Goal: Communication & Community: Answer question/provide support

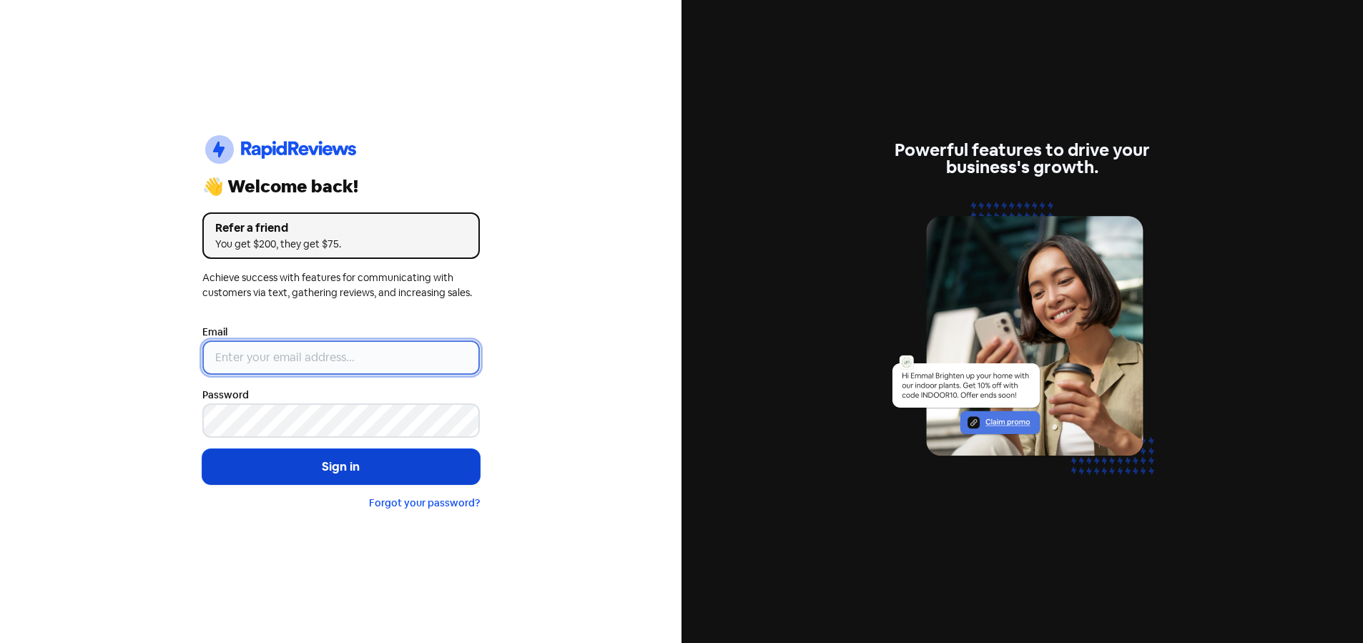
type input "[EMAIL_ADDRESS][DOMAIN_NAME]"
click at [351, 466] on button "Sign in" at bounding box center [340, 467] width 277 height 36
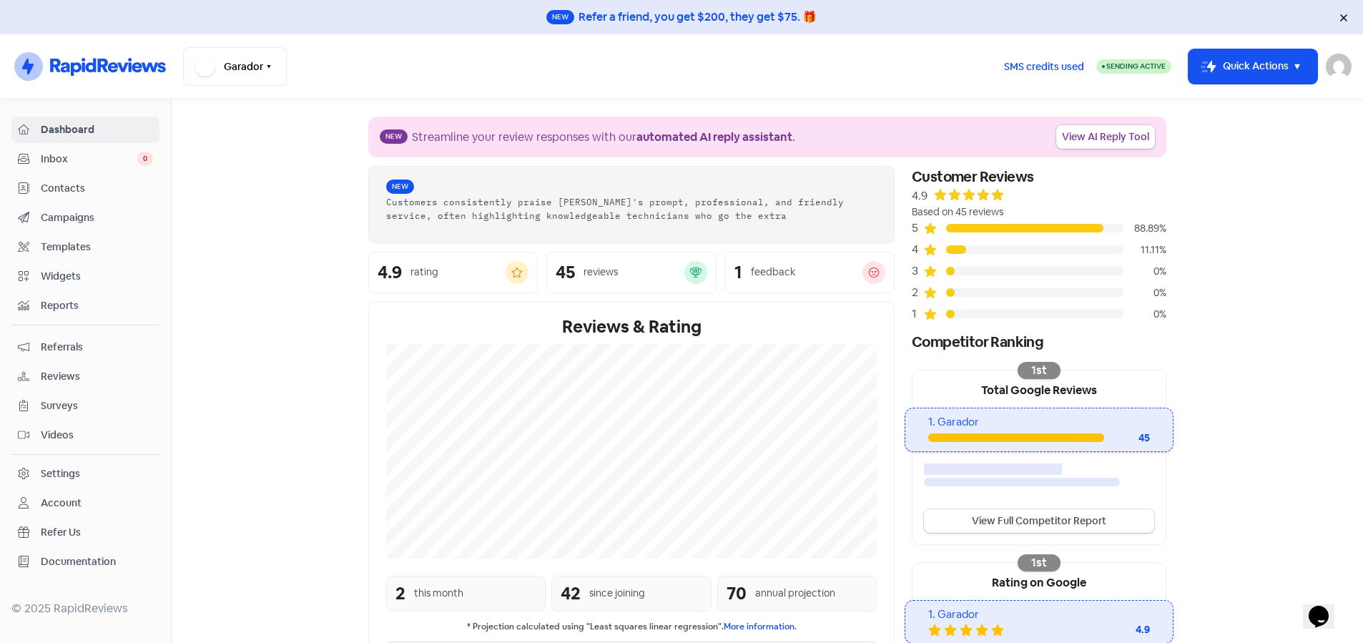
click at [55, 375] on span "Reviews" at bounding box center [97, 376] width 112 height 15
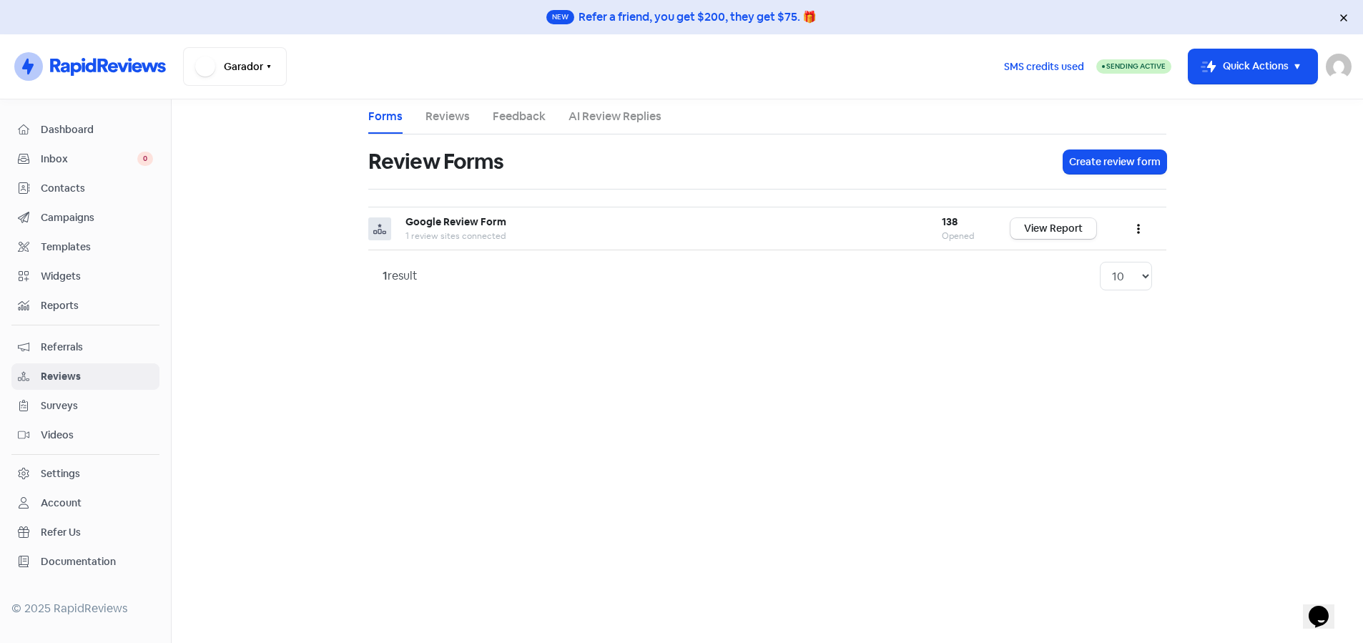
click at [451, 114] on link "Reviews" at bounding box center [447, 116] width 44 height 17
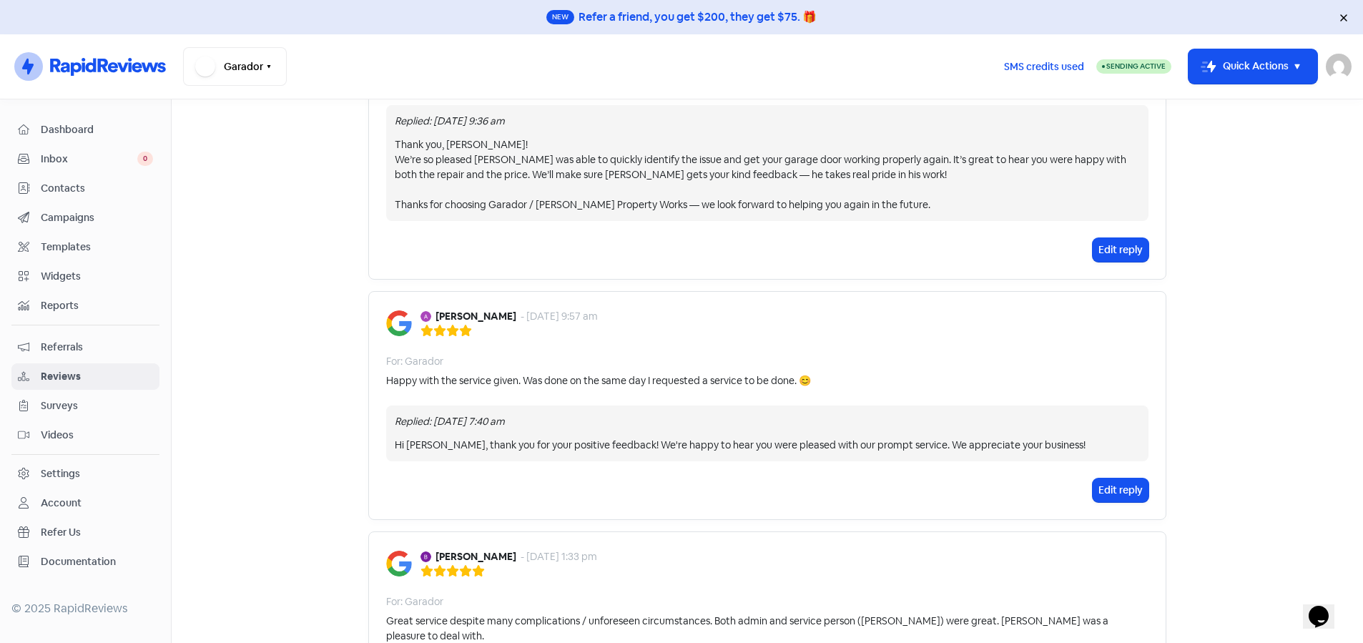
scroll to position [429, 0]
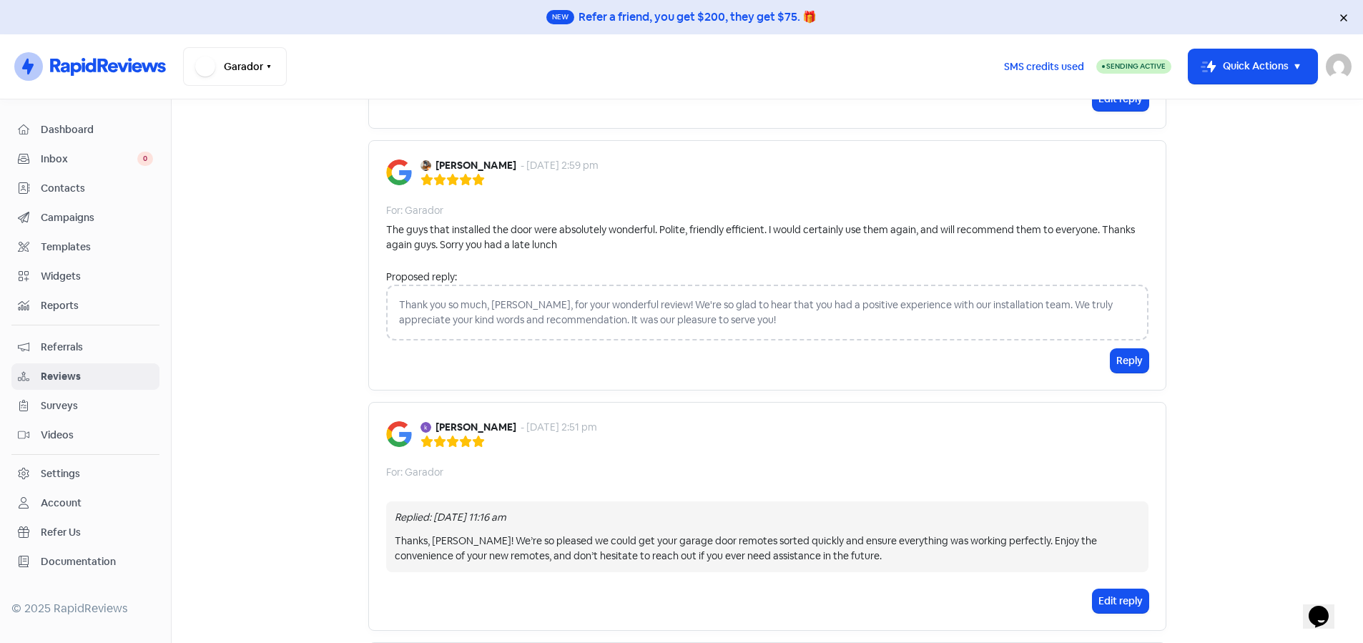
scroll to position [930, 0]
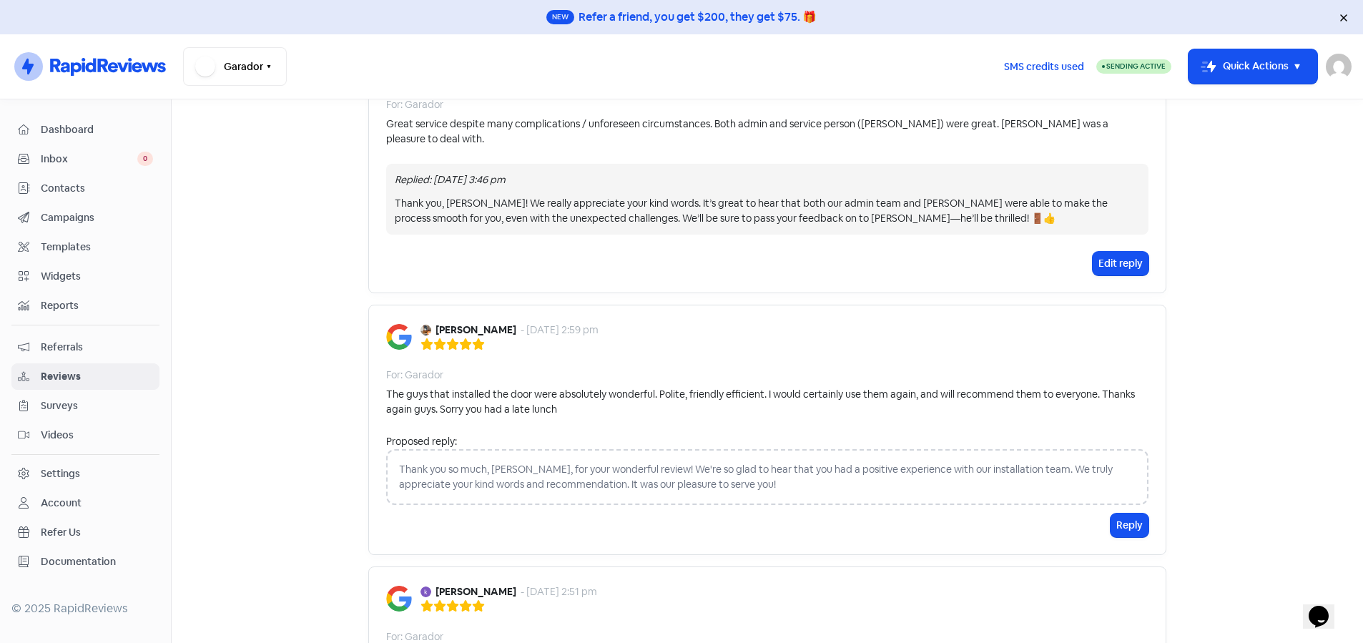
click at [81, 373] on span "Reviews" at bounding box center [97, 376] width 112 height 15
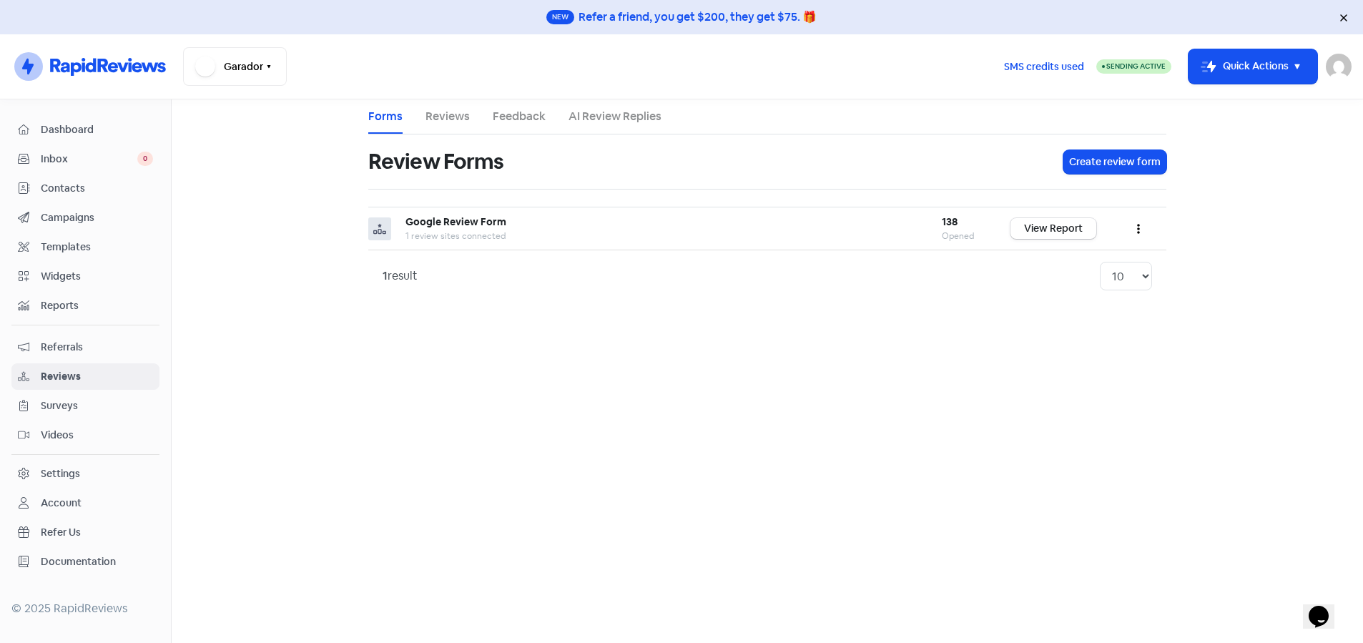
click at [510, 116] on link "Feedback" at bounding box center [519, 116] width 53 height 17
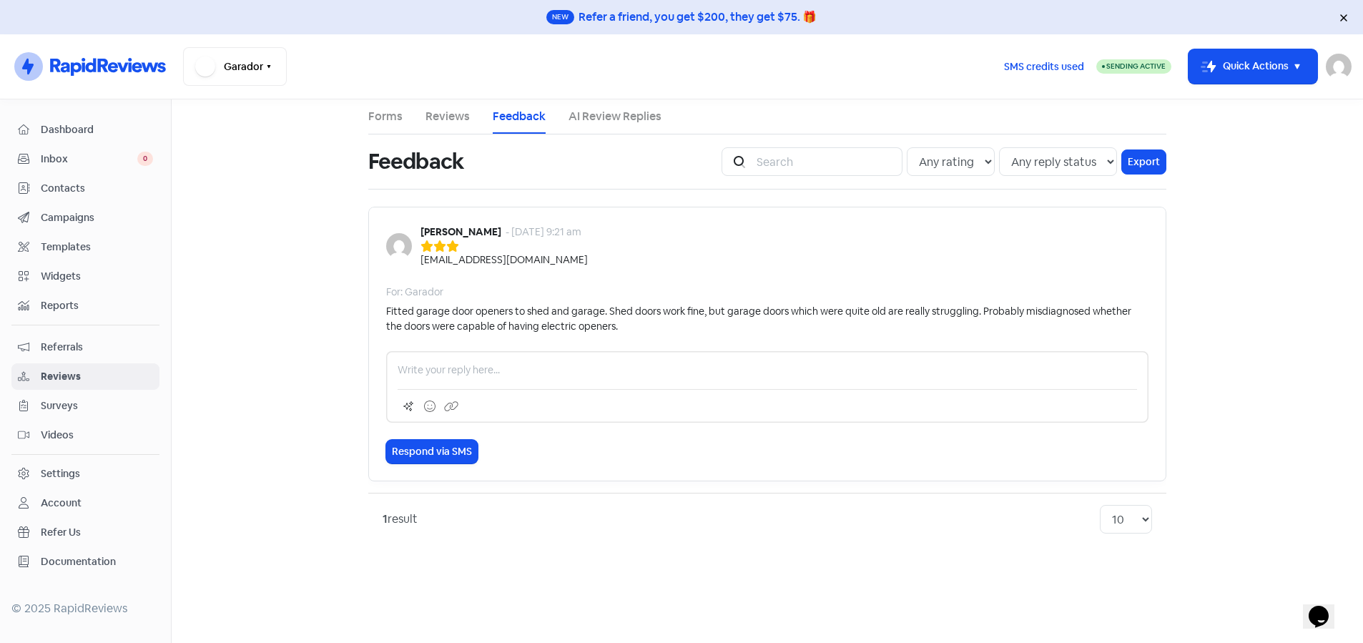
click at [442, 118] on link "Reviews" at bounding box center [447, 116] width 44 height 17
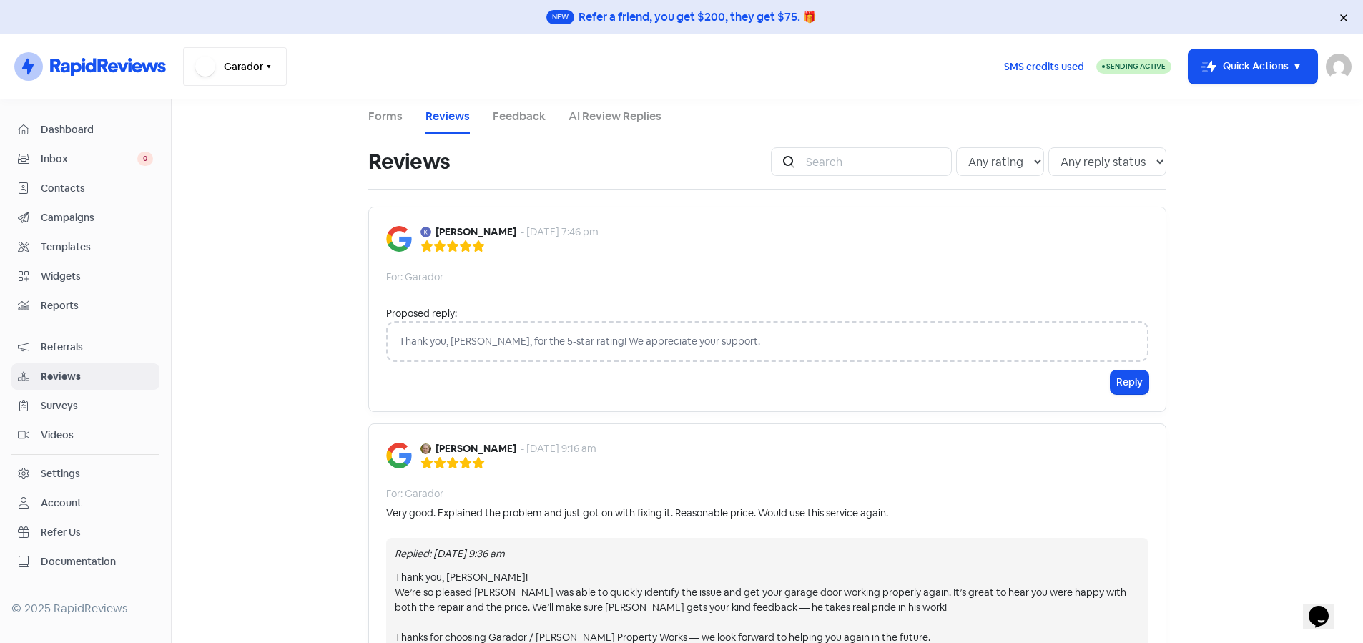
click at [273, 69] on icon "button" at bounding box center [268, 66] width 11 height 11
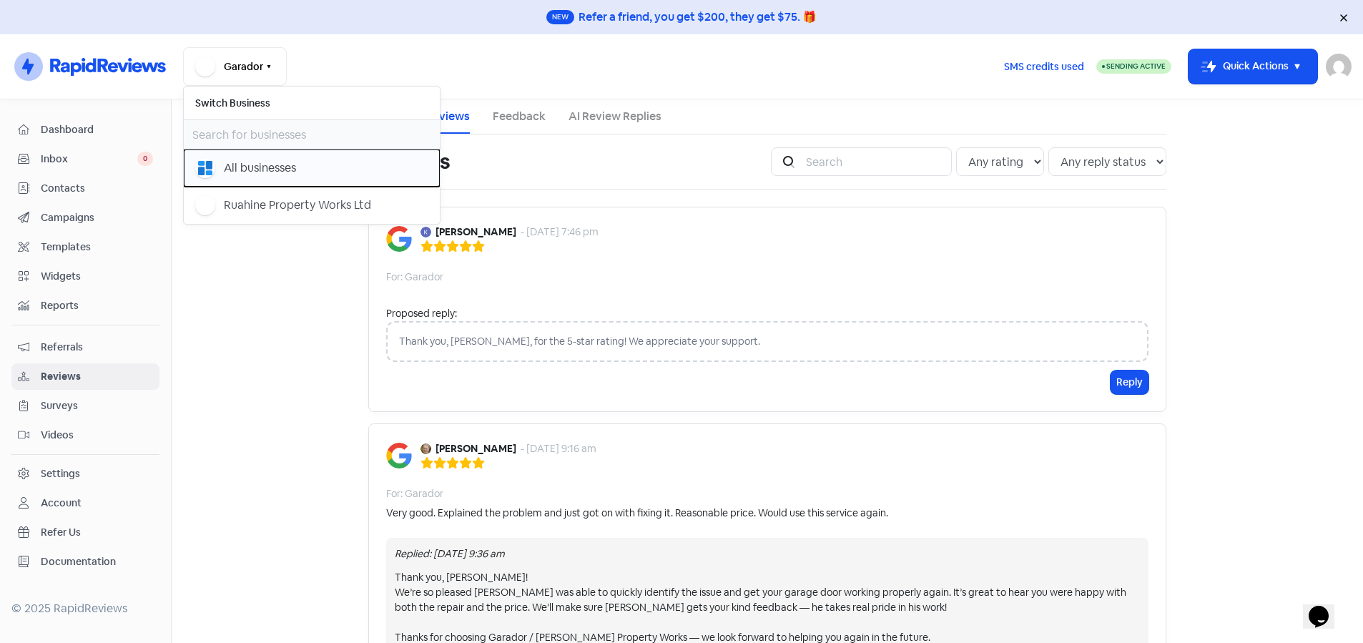
click at [251, 164] on div "All businesses" at bounding box center [260, 167] width 72 height 17
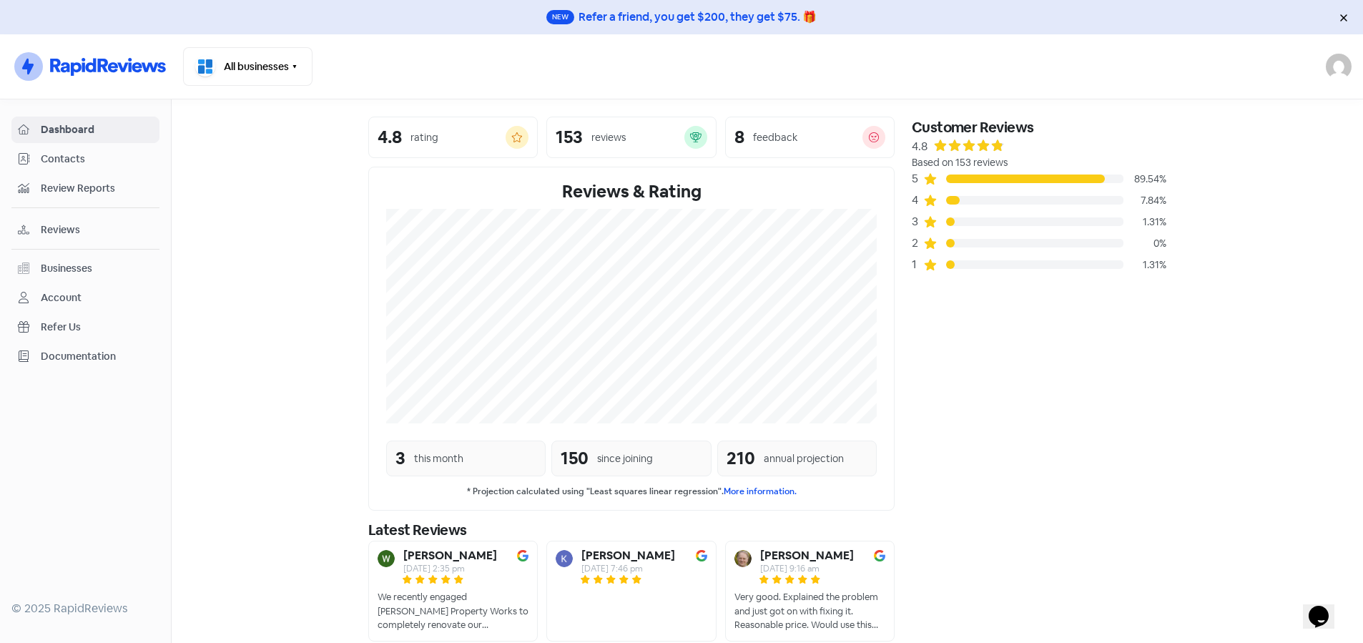
click at [55, 225] on span "Reviews" at bounding box center [97, 229] width 112 height 15
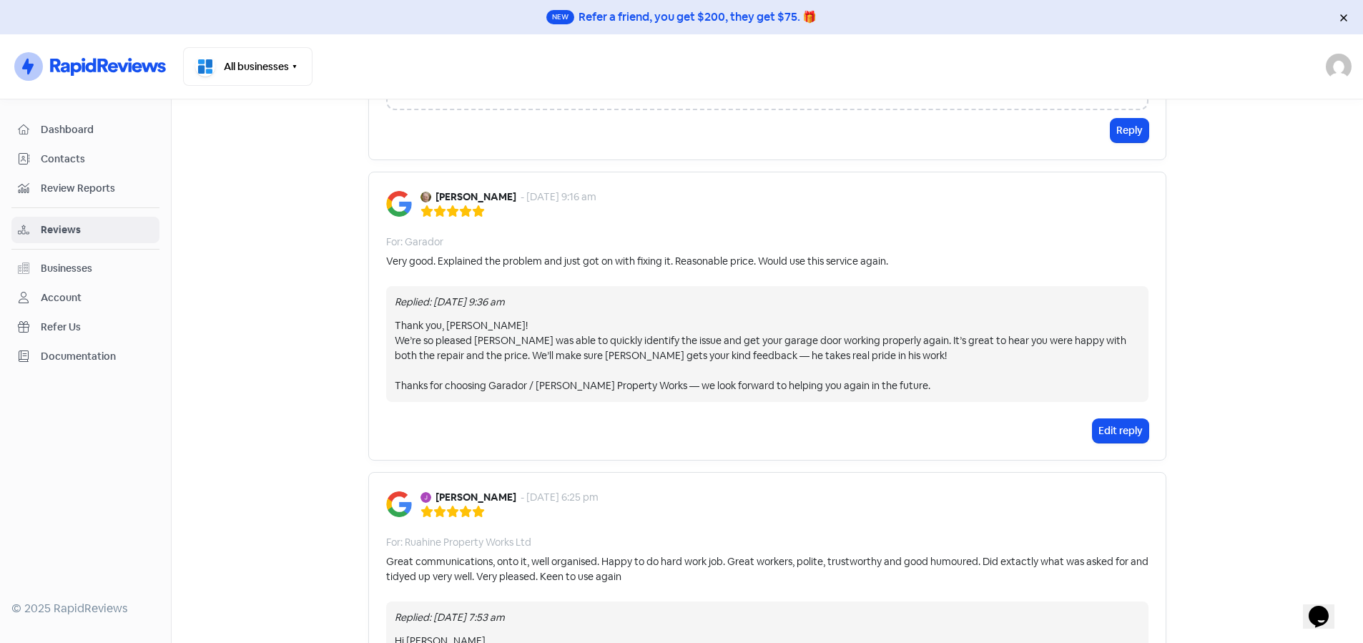
scroll to position [572, 0]
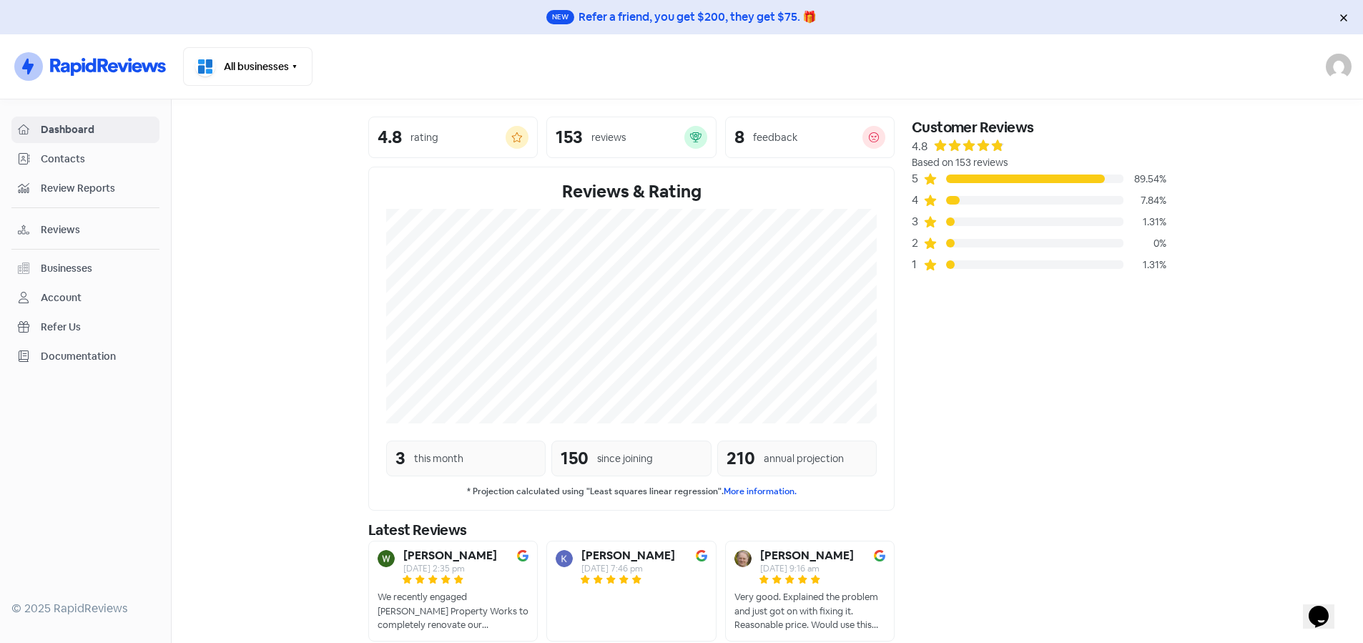
click at [62, 228] on span "Reviews" at bounding box center [97, 229] width 112 height 15
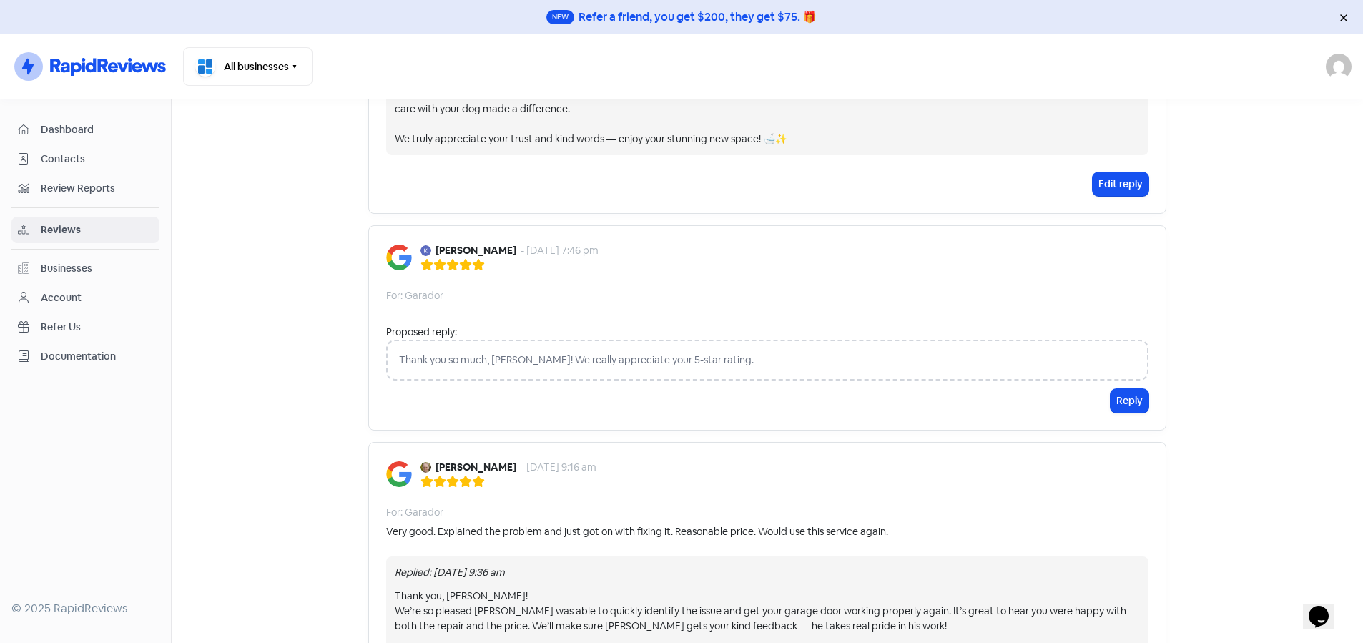
scroll to position [358, 0]
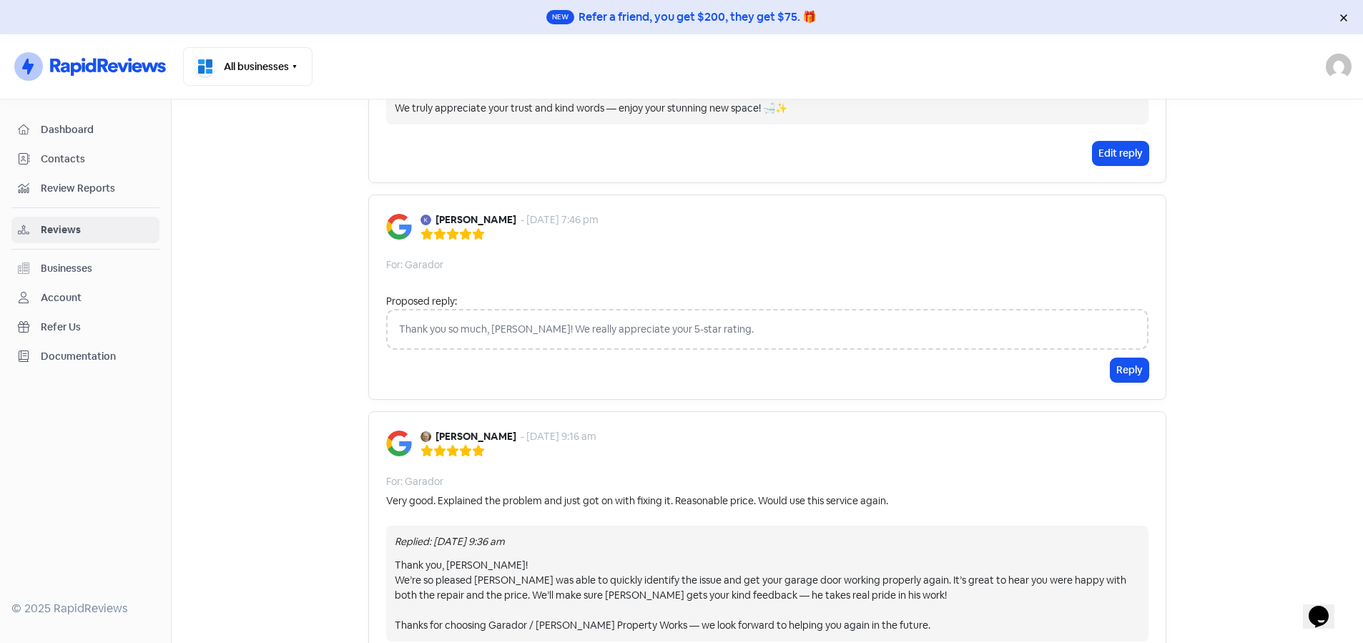
click at [599, 329] on div "Thank you so much, [PERSON_NAME]! We really appreciate your 5-star rating." at bounding box center [767, 329] width 762 height 41
click at [1110, 369] on button "Reply" at bounding box center [1129, 370] width 38 height 24
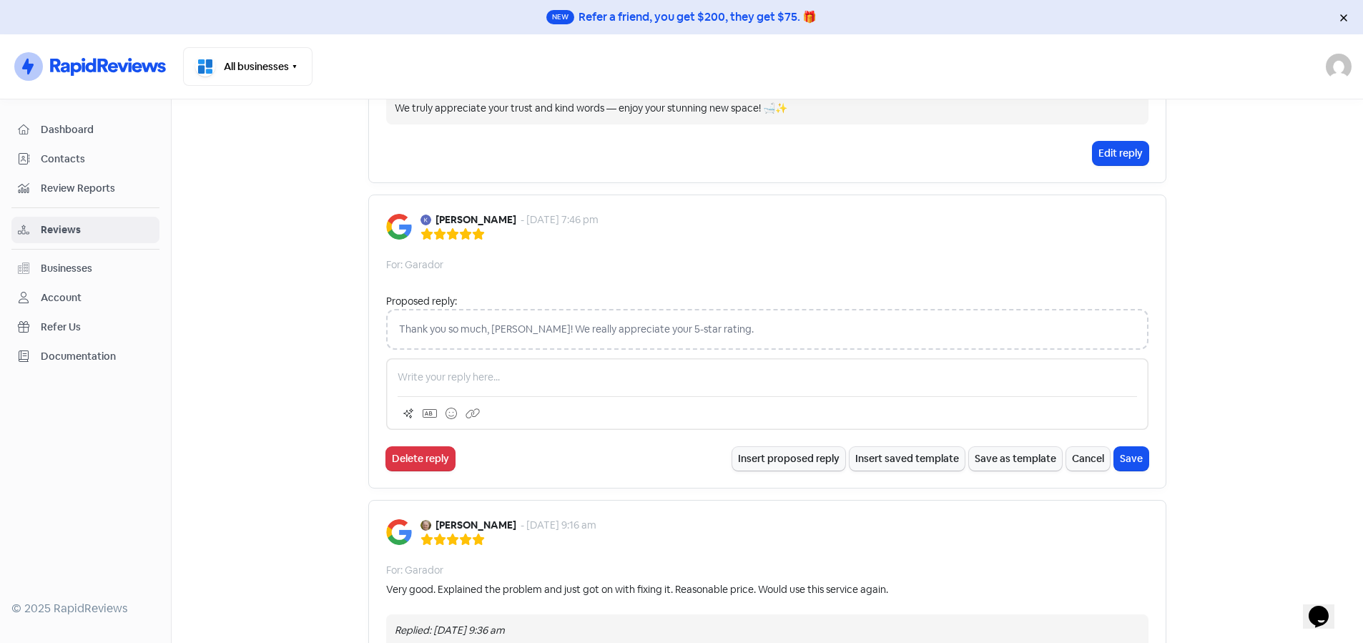
click at [690, 330] on div "Thank you so much, [PERSON_NAME]! We really appreciate your 5-star rating." at bounding box center [767, 329] width 762 height 41
copy div "Thank you so much, [PERSON_NAME]! We really appreciate your 5-star rating."
click at [546, 375] on p at bounding box center [767, 377] width 739 height 15
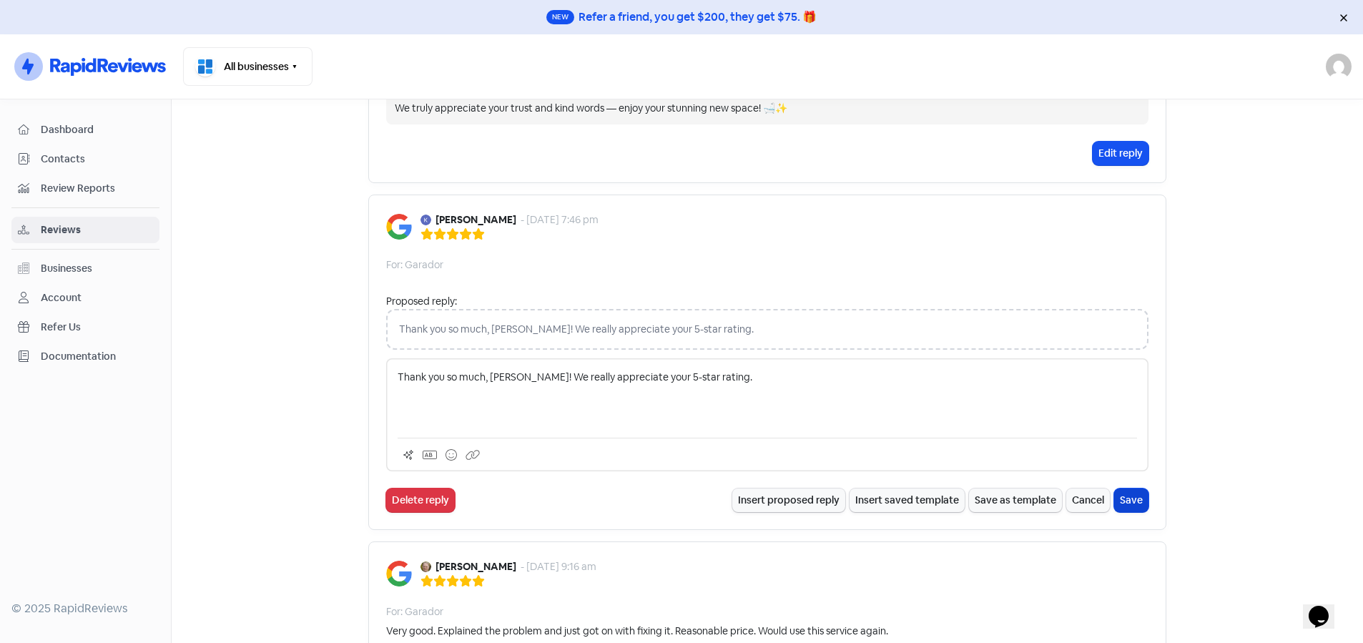
click at [1133, 491] on button "Save" at bounding box center [1131, 500] width 34 height 24
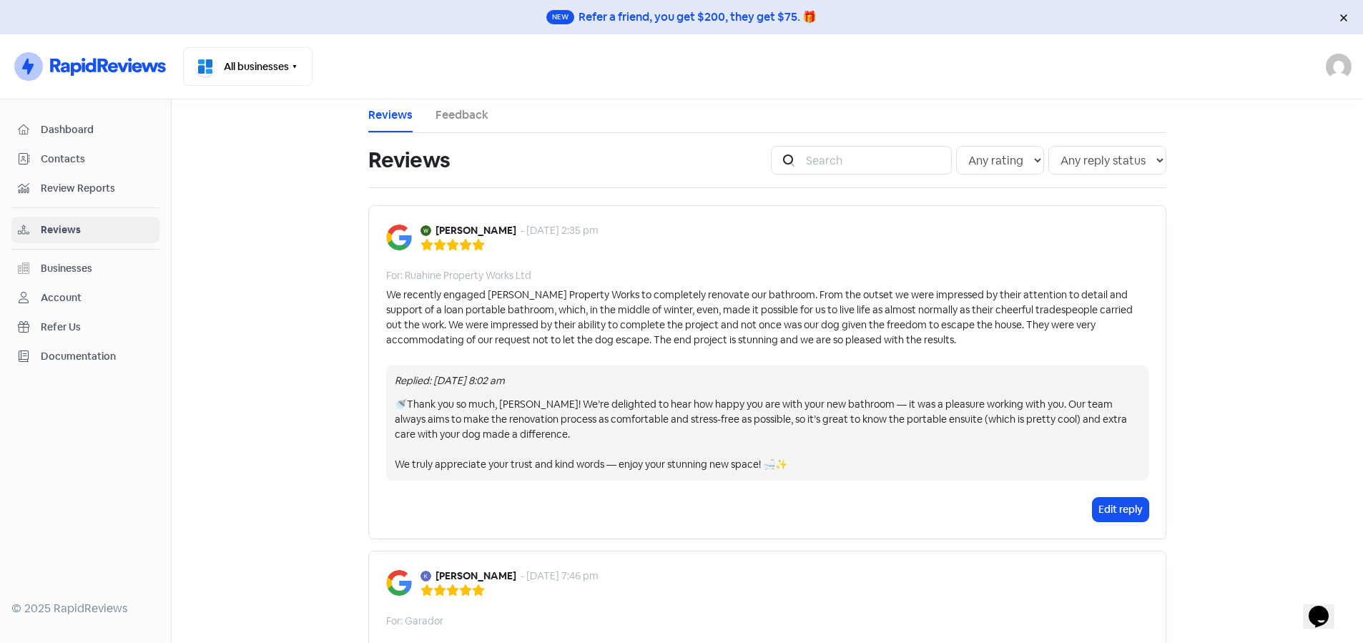
scroll to position [0, 0]
click at [292, 69] on icon "button" at bounding box center [294, 66] width 11 height 11
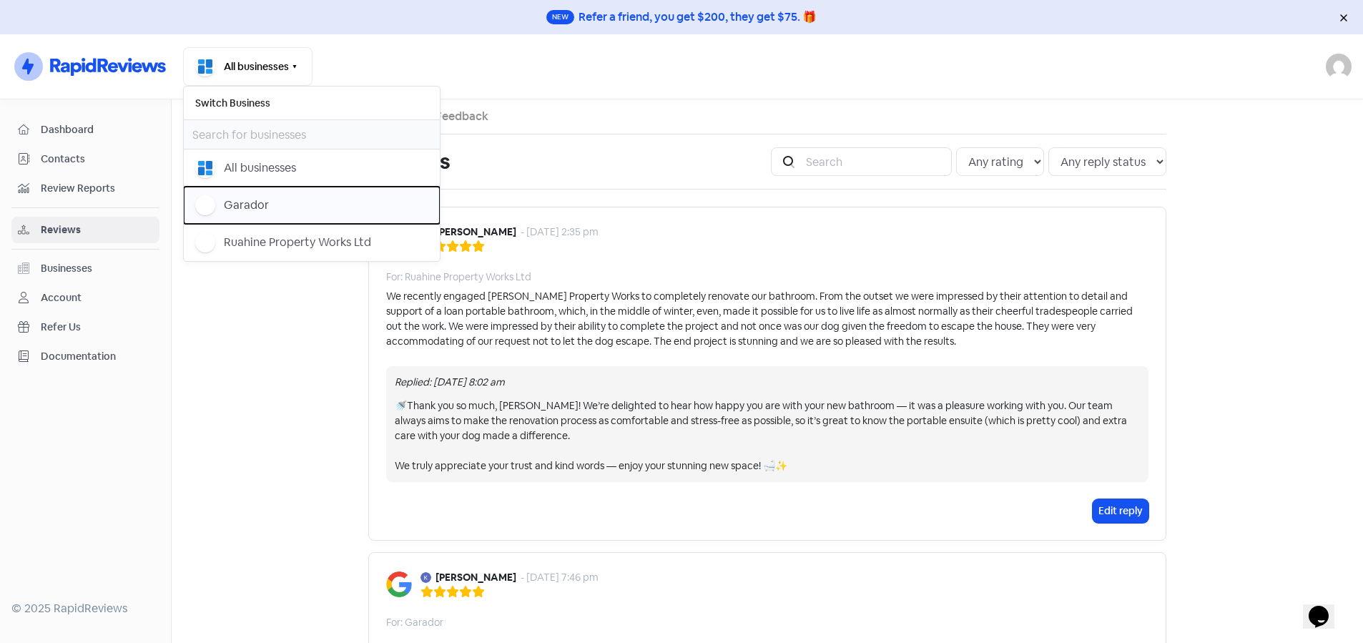
click at [268, 203] on div "Garador" at bounding box center [311, 205] width 233 height 20
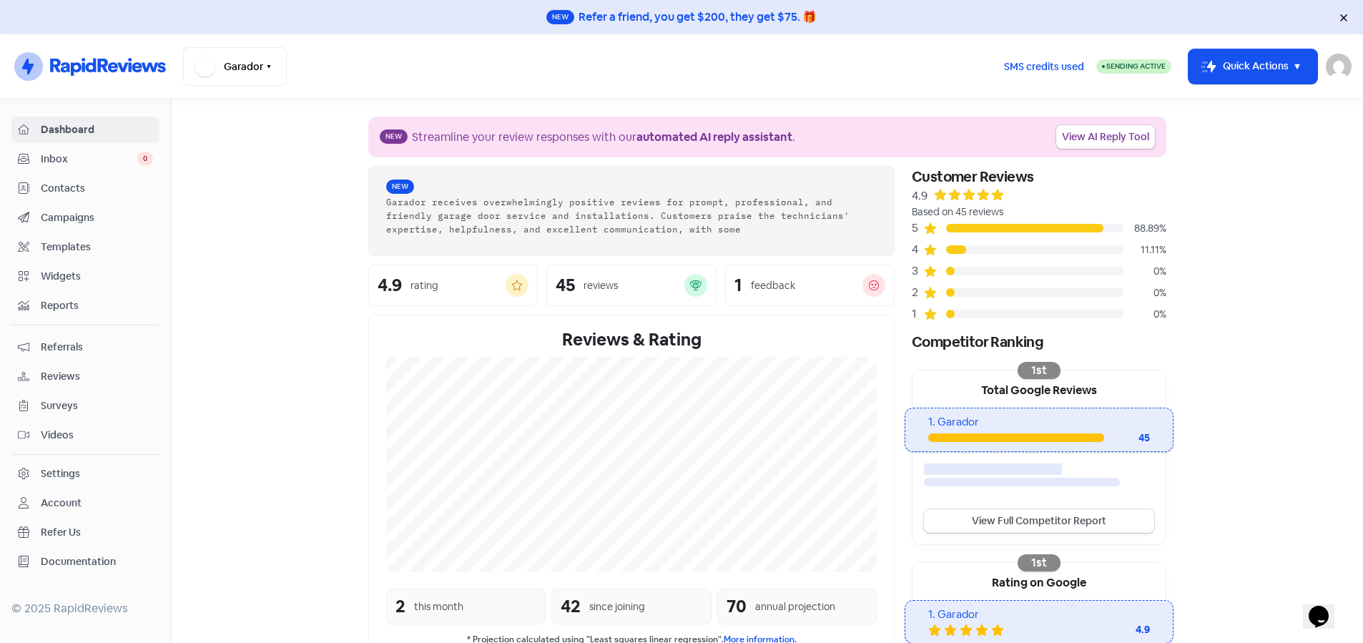
click at [67, 374] on span "Reviews" at bounding box center [97, 376] width 112 height 15
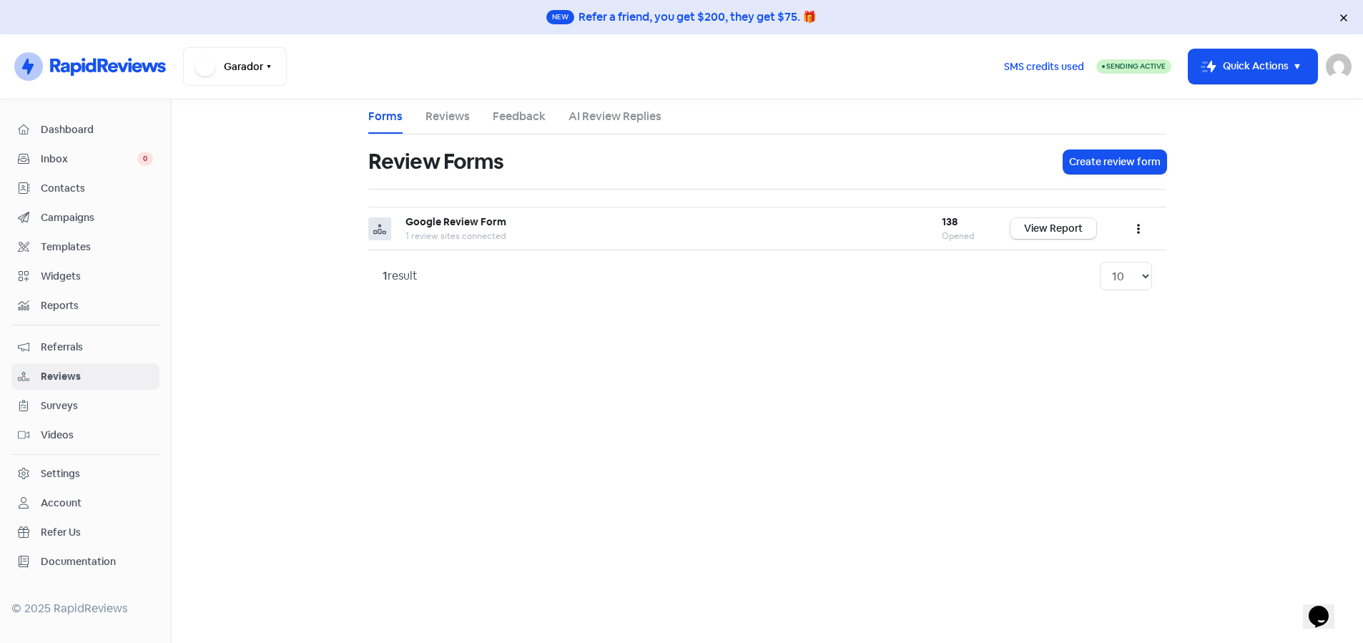
click at [435, 117] on link "Reviews" at bounding box center [447, 116] width 44 height 17
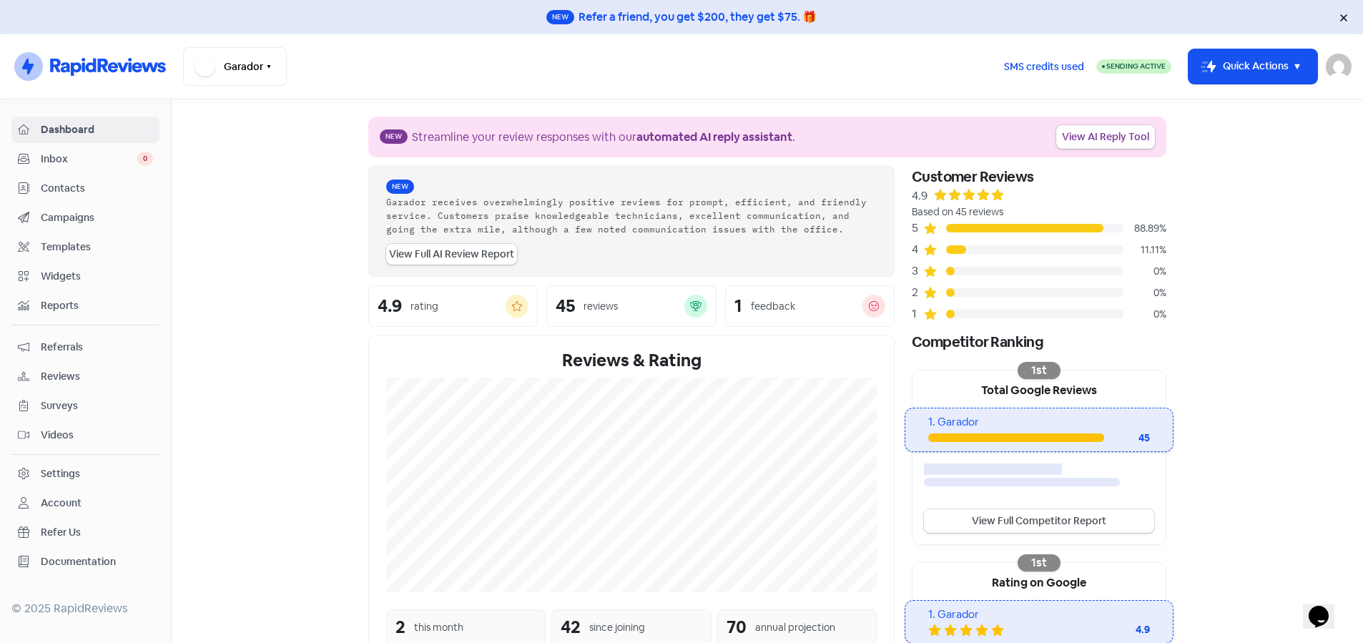
click at [72, 376] on span "Reviews" at bounding box center [97, 376] width 112 height 15
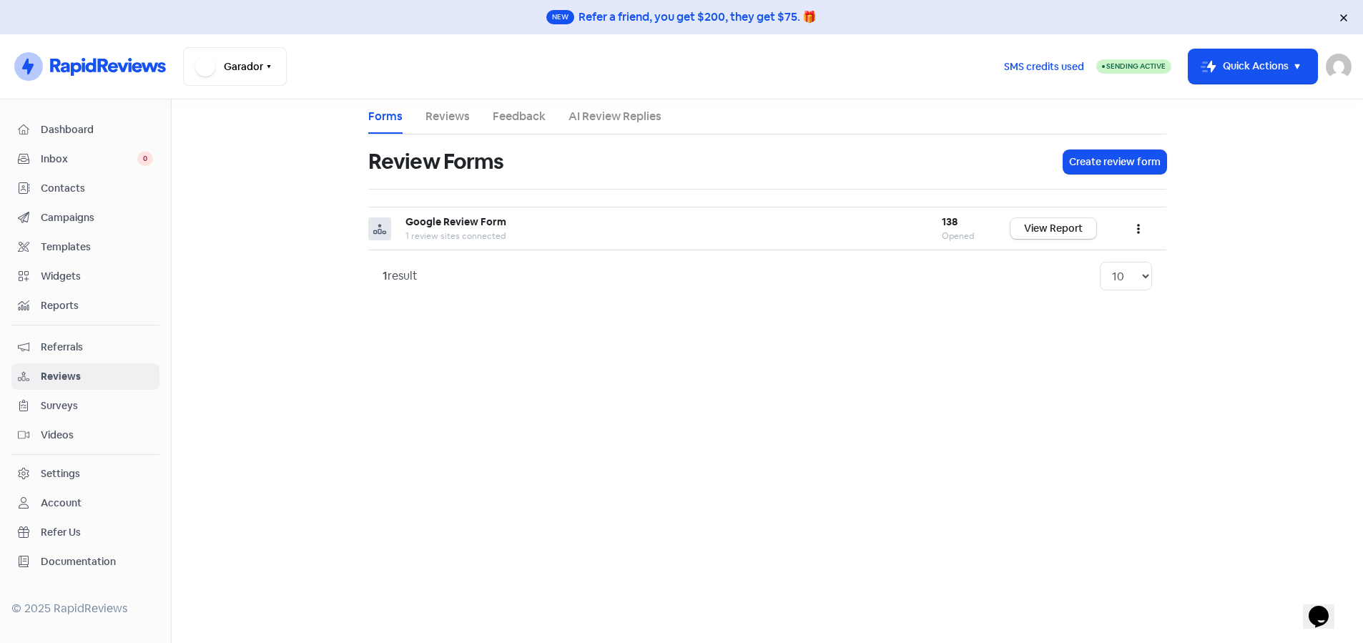
click at [461, 121] on link "Reviews" at bounding box center [447, 116] width 44 height 17
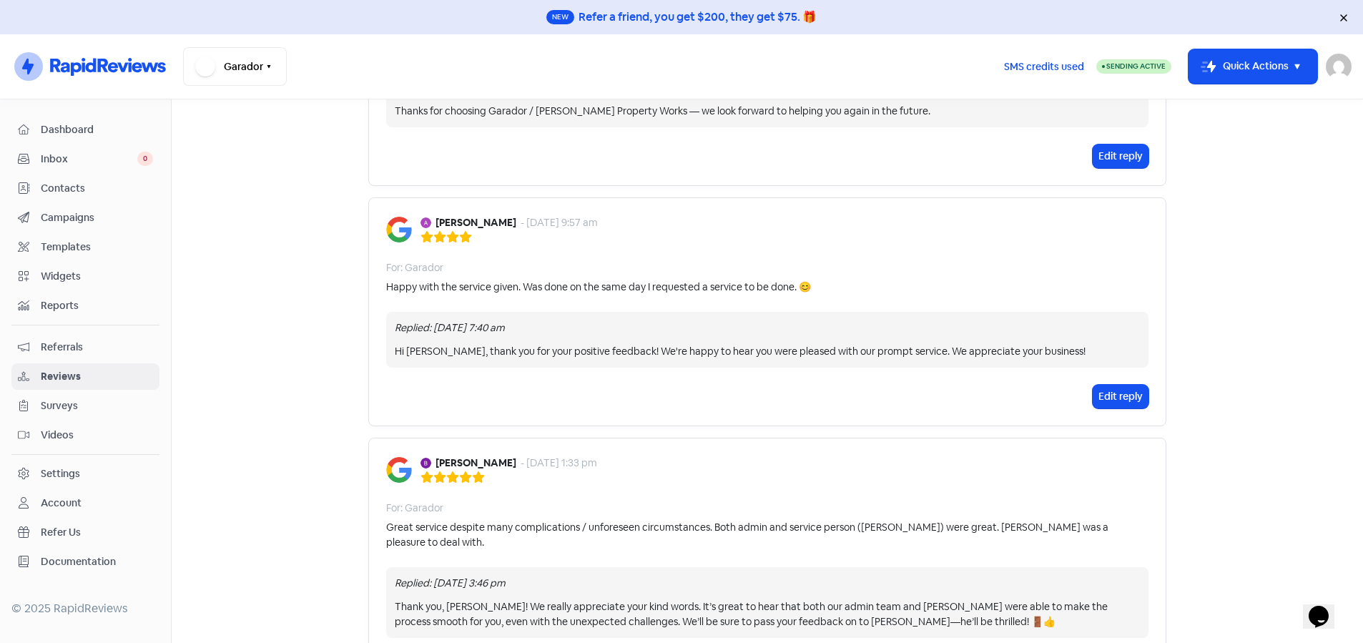
scroll to position [572, 0]
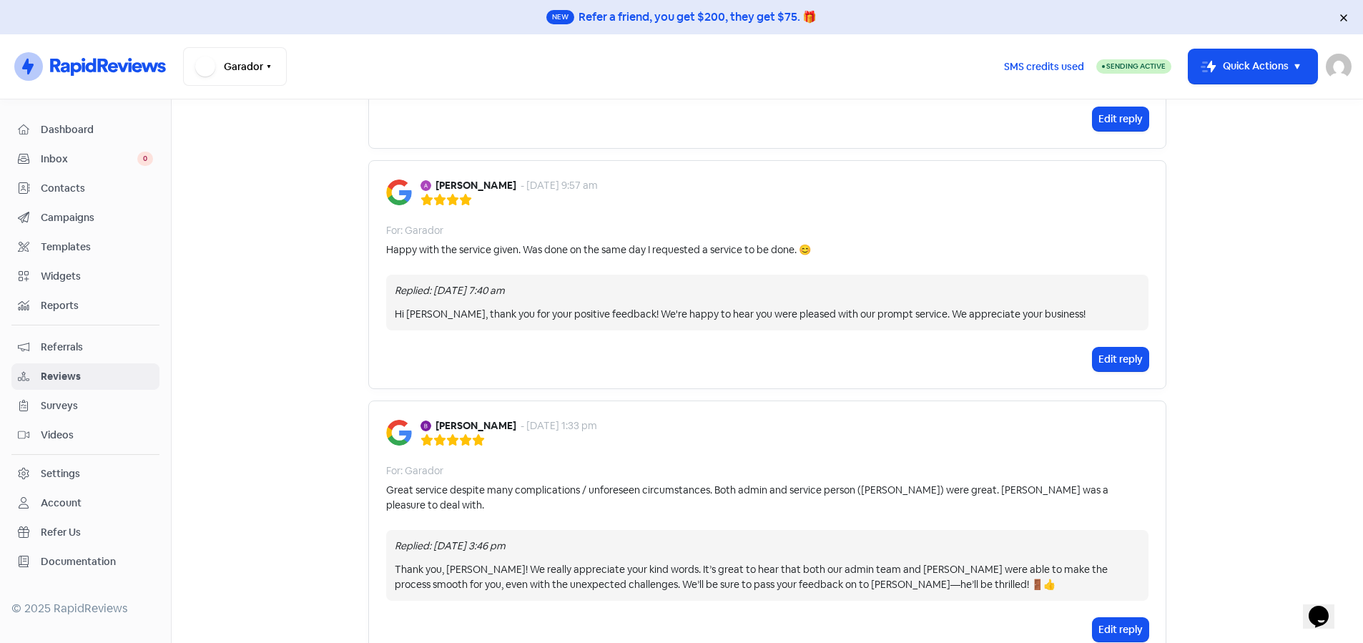
click at [873, 55] on div "Garador Switch Business All businesses Ruahine Property Works Ltd" at bounding box center [587, 66] width 809 height 39
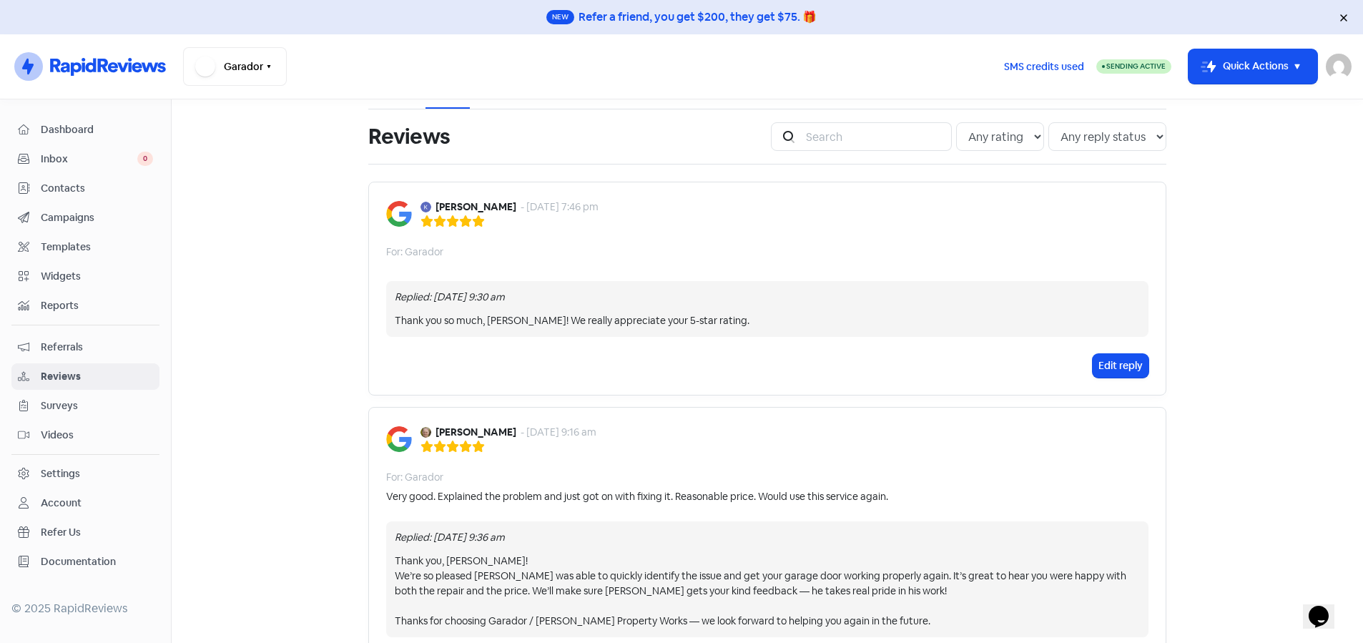
scroll to position [0, 0]
